Goal: Navigation & Orientation: Find specific page/section

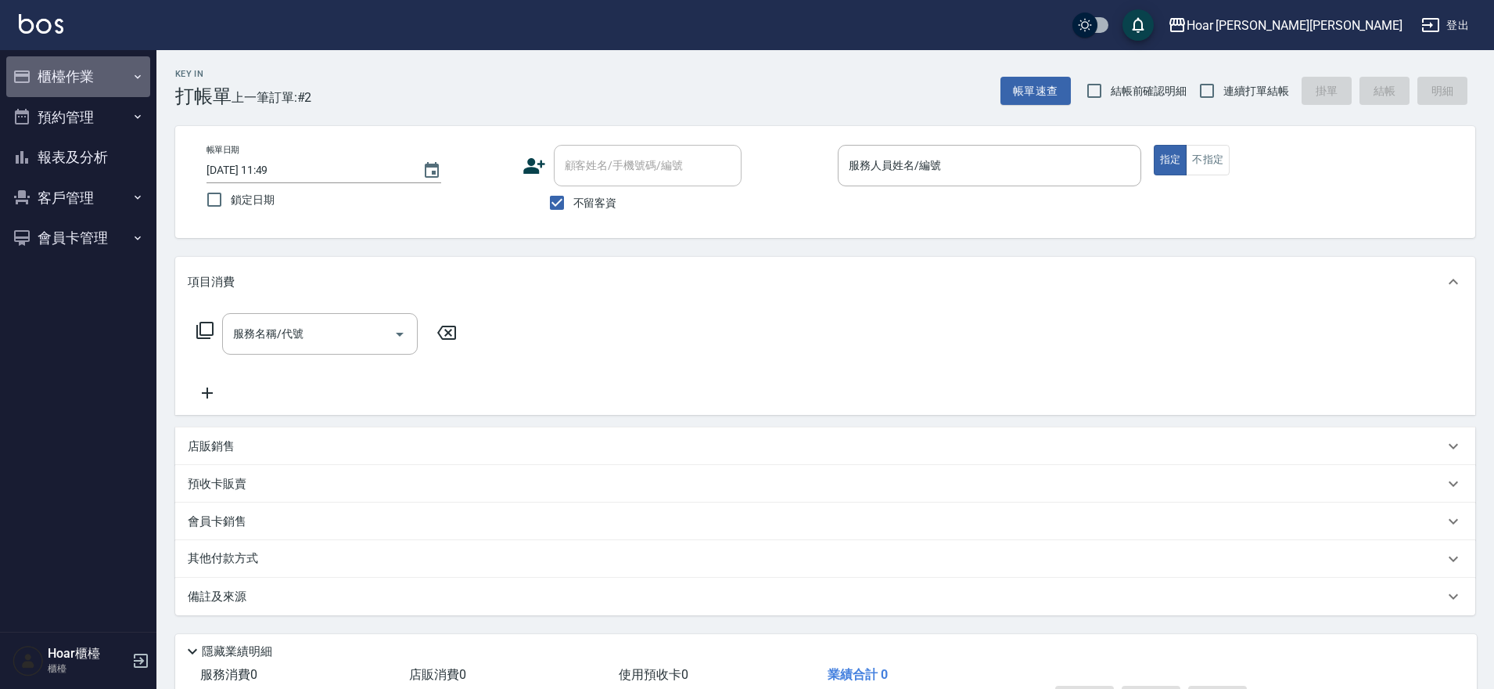
click at [89, 87] on button "櫃檯作業" at bounding box center [78, 76] width 144 height 41
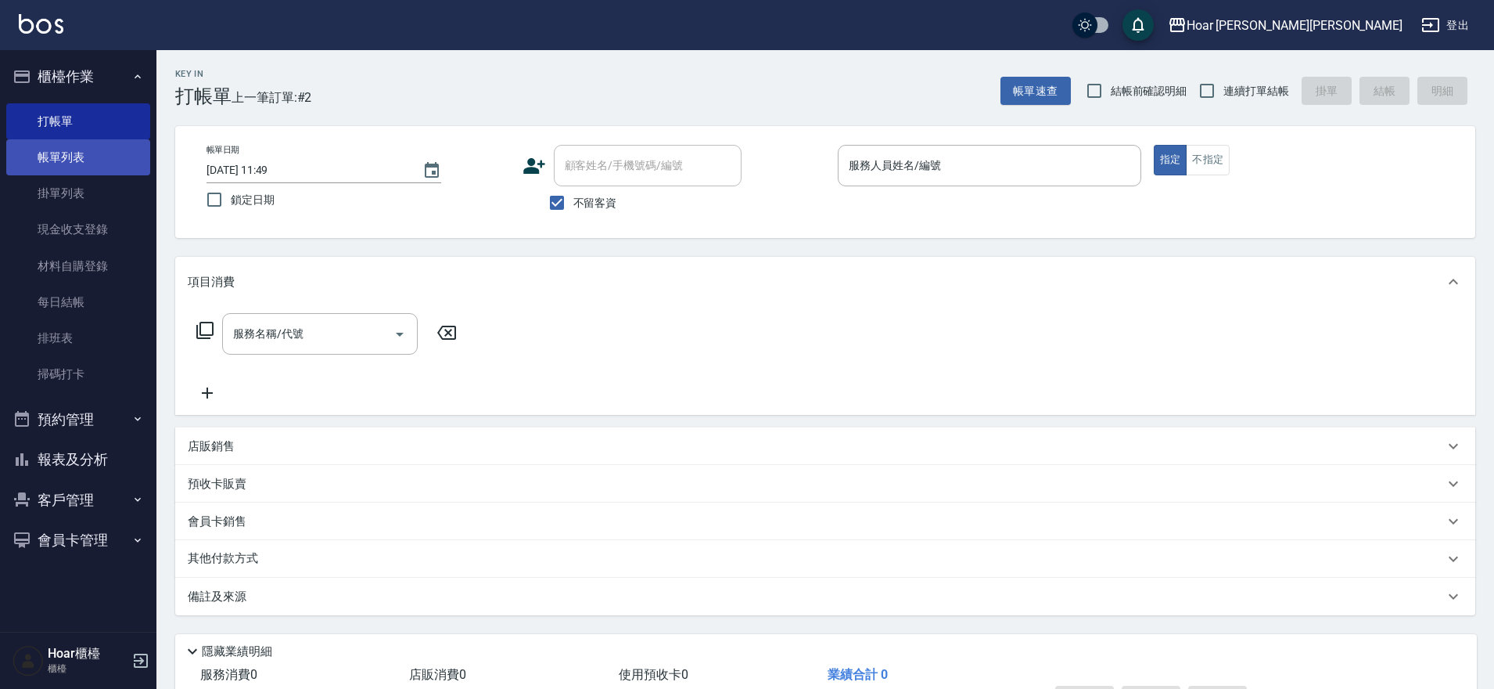
click at [60, 168] on link "帳單列表" at bounding box center [78, 157] width 144 height 36
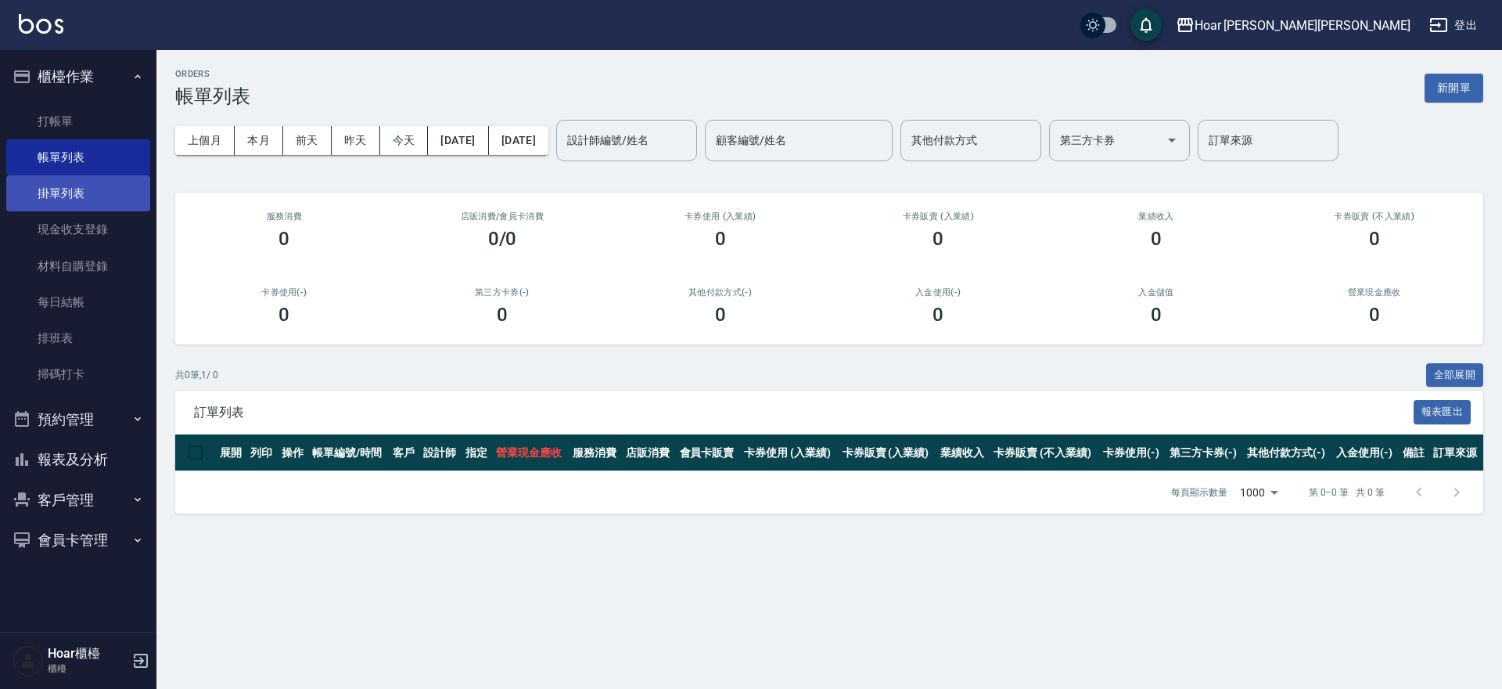
click at [67, 196] on link "掛單列表" at bounding box center [78, 193] width 144 height 36
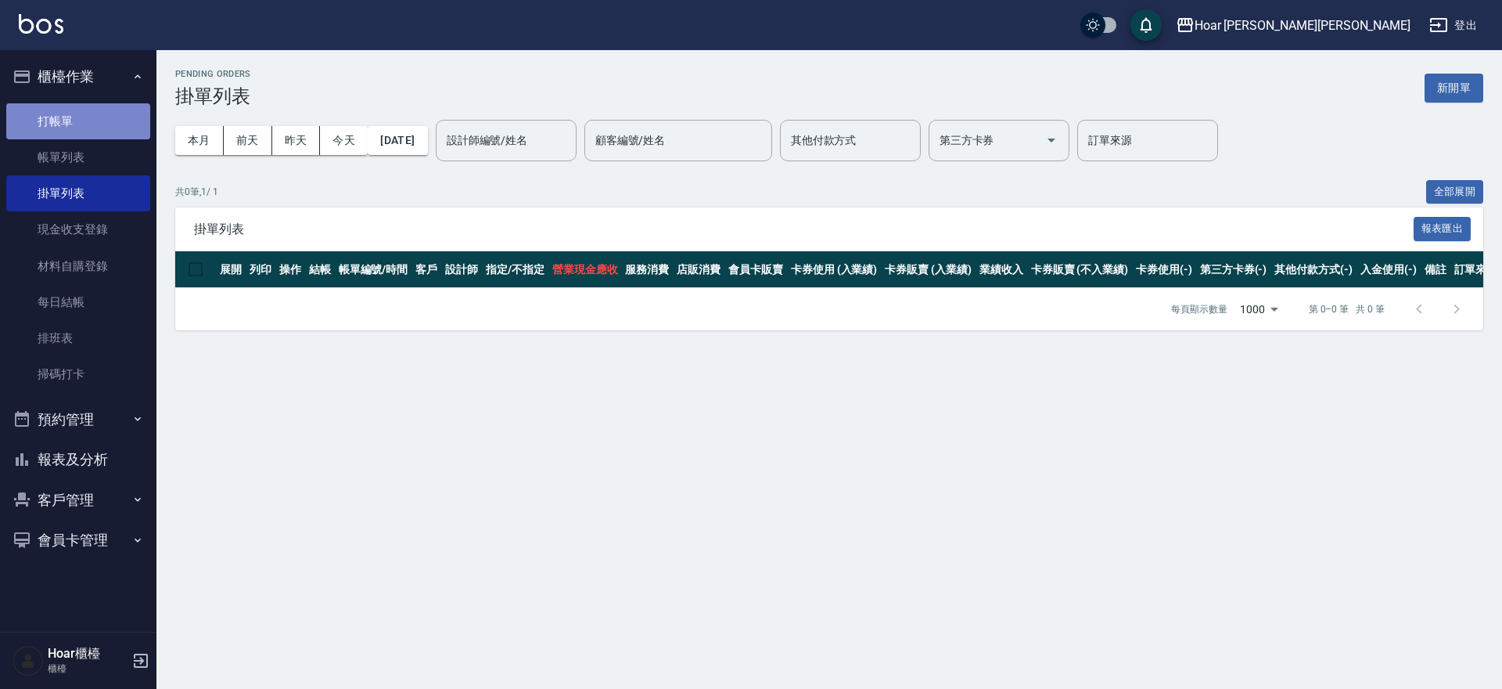
click at [43, 120] on link "打帳單" at bounding box center [78, 121] width 144 height 36
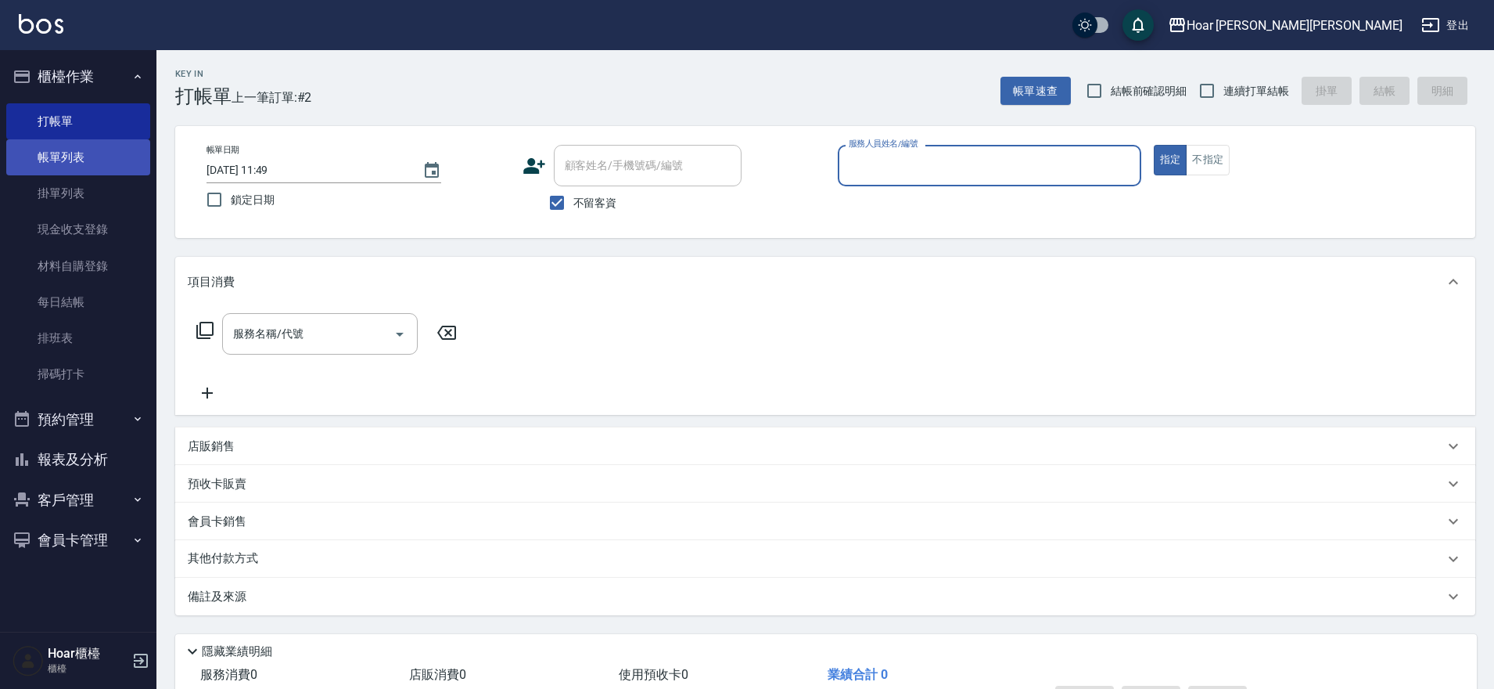
click at [56, 153] on link "帳單列表" at bounding box center [78, 157] width 144 height 36
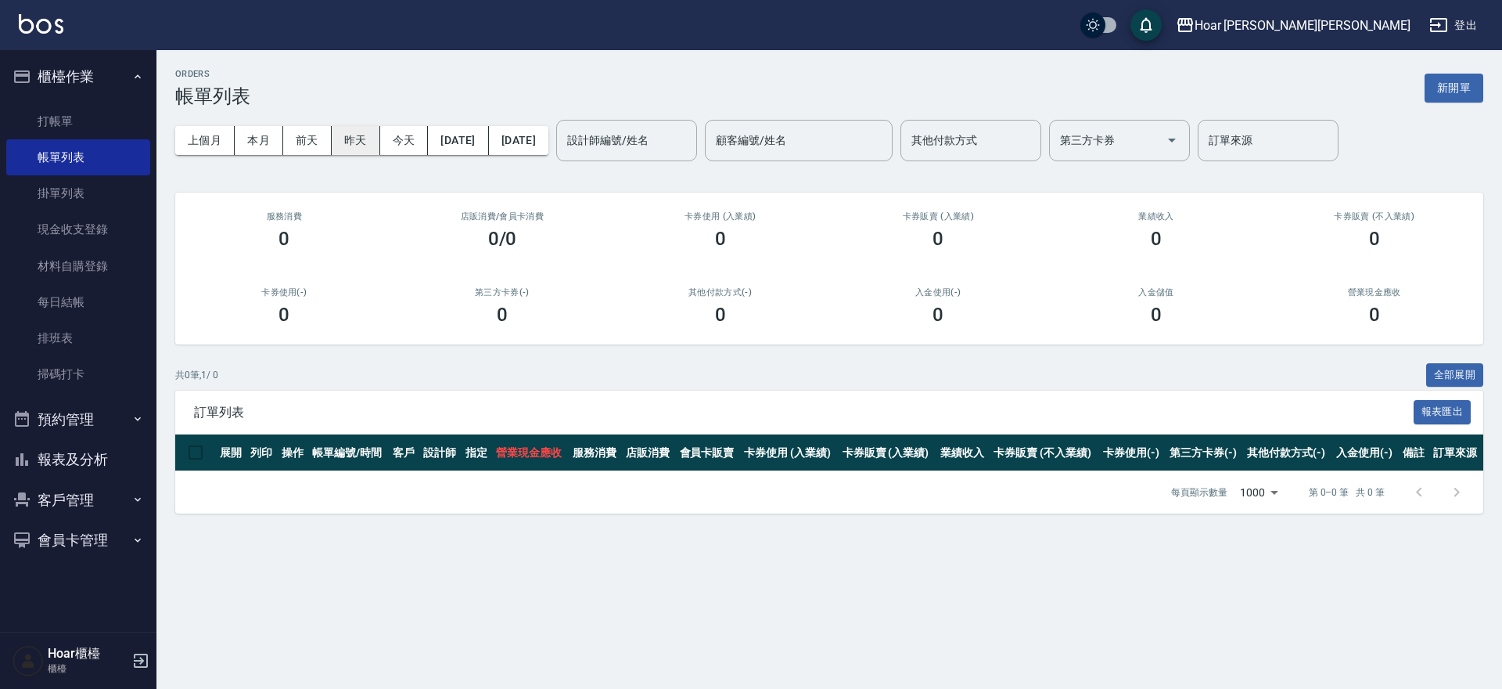
click at [342, 136] on button "昨天" at bounding box center [356, 140] width 49 height 29
